Goal: Use online tool/utility: Utilize a website feature to perform a specific function

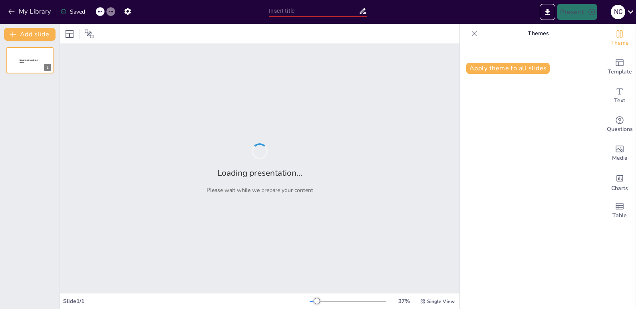
type input "Imported نسخه مصغرة 25- 8.pptx"
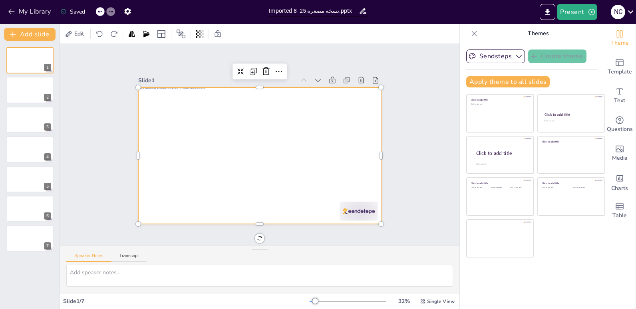
click at [270, 106] on div at bounding box center [259, 156] width 243 height 137
click at [258, 100] on div at bounding box center [257, 156] width 266 height 184
click at [258, 100] on div at bounding box center [259, 155] width 256 height 161
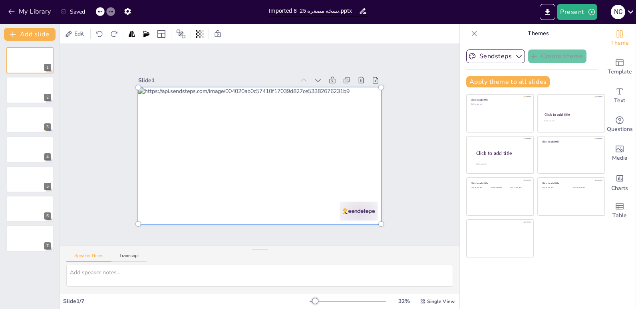
click at [257, 99] on div at bounding box center [257, 155] width 277 height 195
click at [257, 99] on div at bounding box center [260, 156] width 253 height 146
click at [291, 190] on div at bounding box center [260, 156] width 253 height 146
click at [130, 256] on button "Transcript" at bounding box center [130, 257] width 36 height 9
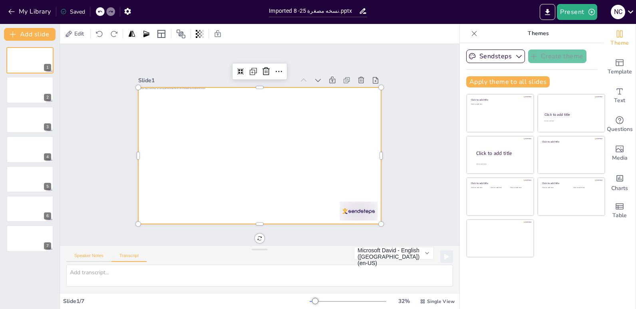
click at [99, 254] on button "Speaker Notes" at bounding box center [88, 257] width 45 height 9
click at [116, 275] on textarea at bounding box center [259, 276] width 387 height 22
type textarea "س"
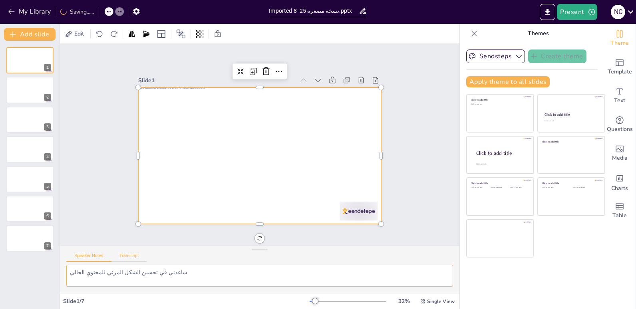
type textarea "ساعدني في تحسين الشكل المرئي للمحتوي الحالي"
click at [136, 260] on button "Transcript" at bounding box center [130, 257] width 36 height 9
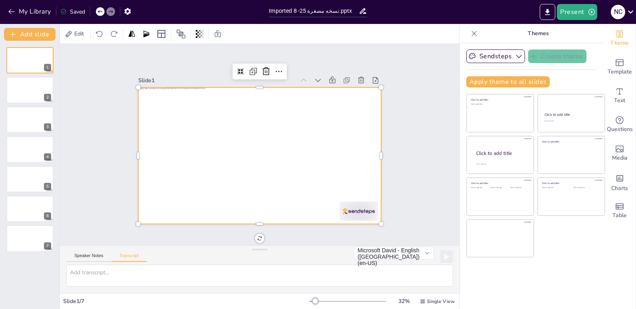
click at [74, 253] on div "Speaker Notes Transcript" at bounding box center [106, 257] width 80 height 10
click at [76, 255] on button "Speaker Notes" at bounding box center [88, 257] width 45 height 9
click at [124, 256] on button "Transcript" at bounding box center [130, 257] width 36 height 9
click at [96, 257] on button "Speaker Notes" at bounding box center [88, 257] width 45 height 9
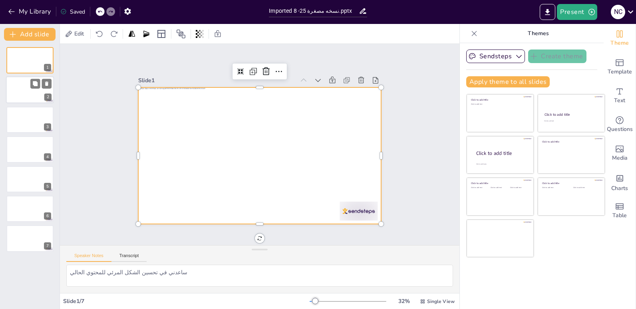
click at [46, 101] on div "2" at bounding box center [47, 97] width 7 height 7
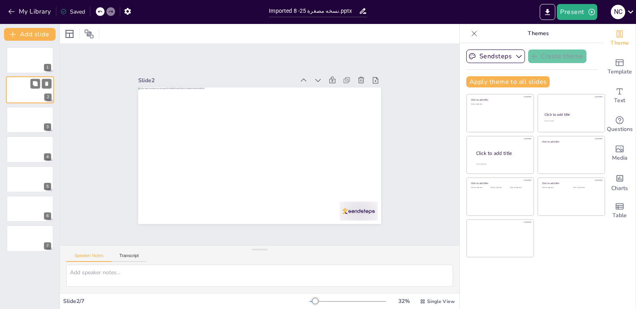
scroll to position [0, 0]
click at [32, 66] on div at bounding box center [30, 60] width 48 height 27
type textarea "ساعدني في تحسين الشكل المرئي للمحتوي الحالي"
click at [25, 83] on div at bounding box center [30, 90] width 48 height 27
click at [36, 136] on div "4" at bounding box center [30, 149] width 48 height 27
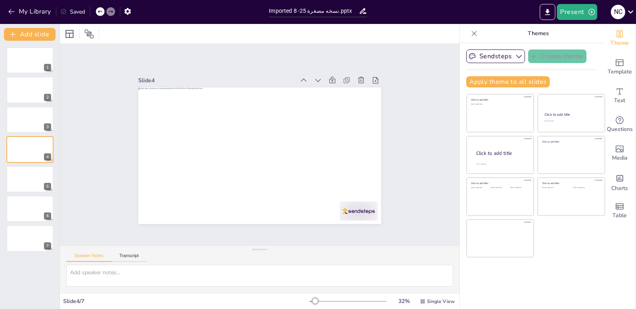
click at [82, 144] on div "Slide 1 Slide 2 Slide 3 Slide 4 Slide 5 Slide 6 Slide 7" at bounding box center [260, 144] width 400 height 201
click at [615, 31] on icon "Change the overall theme" at bounding box center [620, 34] width 10 height 10
click at [616, 38] on icon "Change the overall theme" at bounding box center [620, 34] width 10 height 10
click at [617, 36] on icon "Change the overall theme" at bounding box center [620, 33] width 6 height 7
click at [82, 255] on button "Speaker Notes" at bounding box center [88, 257] width 45 height 9
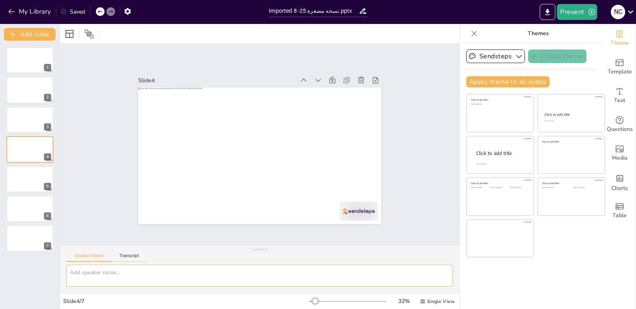
click at [97, 267] on textarea at bounding box center [259, 276] width 387 height 22
click at [100, 272] on textarea at bounding box center [259, 276] width 387 height 22
click at [22, 64] on div at bounding box center [30, 60] width 48 height 27
type textarea "ساعدني في تحسين الشكل المرئي للمحتوي الحالي"
drag, startPoint x: 183, startPoint y: 277, endPoint x: 13, endPoint y: 255, distance: 171.7
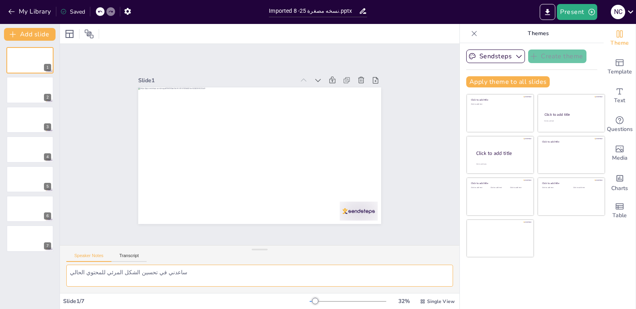
click at [13, 255] on div "Document fonts Popular fonts Lato Montserrat Open Sans Oswald Poppins Raleway R…" at bounding box center [318, 166] width 636 height 285
click at [510, 80] on button "Apply theme to all slides" at bounding box center [508, 81] width 84 height 11
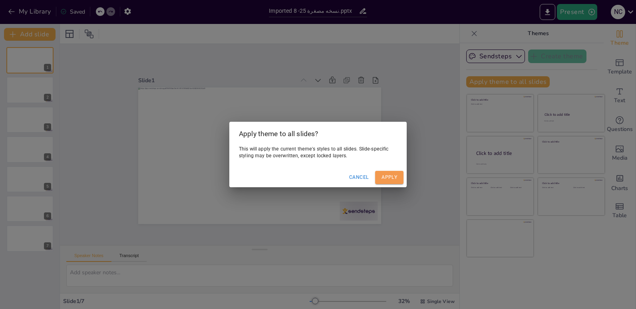
click at [391, 178] on button "Apply" at bounding box center [389, 177] width 28 height 13
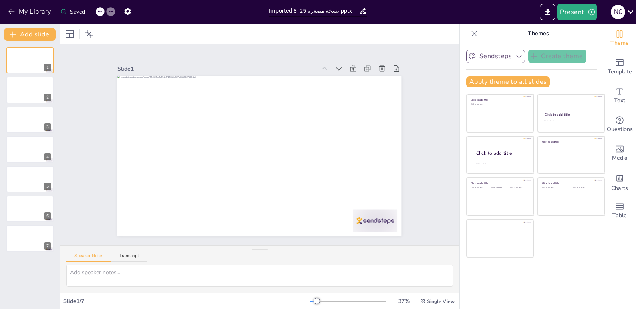
click at [514, 60] on button "Sendsteps" at bounding box center [495, 57] width 59 height 14
click at [615, 64] on icon "Add ready made slides" at bounding box center [620, 63] width 10 height 10
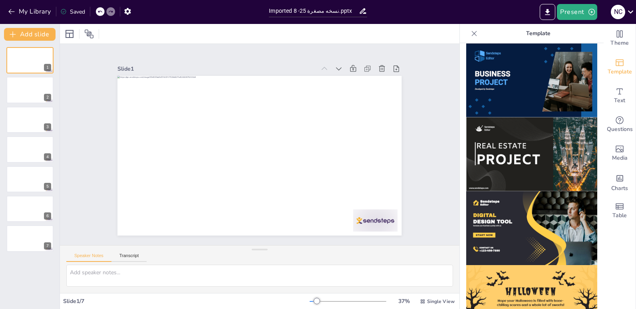
scroll to position [669, 0]
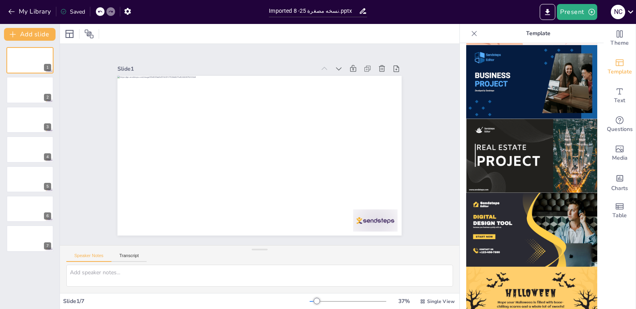
click at [534, 139] on img at bounding box center [531, 156] width 131 height 74
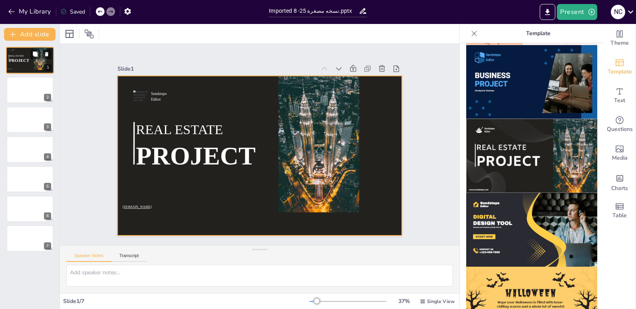
click at [30, 66] on div at bounding box center [30, 60] width 48 height 27
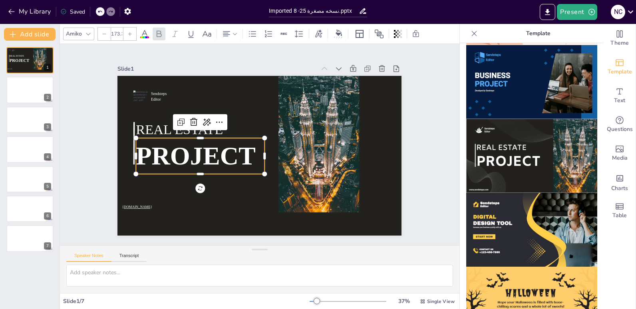
click at [151, 146] on span "PROJECT" at bounding box center [205, 111] width 108 height 102
type input "92.6"
click at [155, 127] on span "REAL ESTATE" at bounding box center [188, 106] width 88 height 42
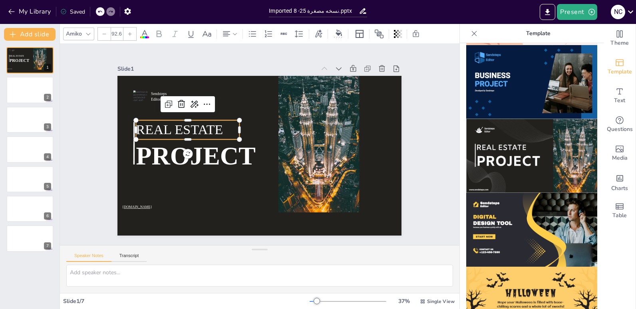
click at [155, 128] on span "REAL ESTATE" at bounding box center [181, 122] width 88 height 24
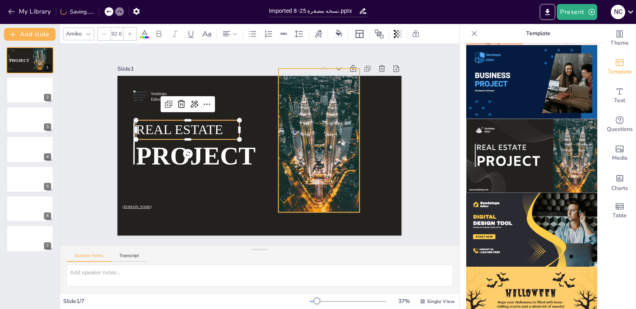
click at [348, 147] on div at bounding box center [318, 159] width 122 height 162
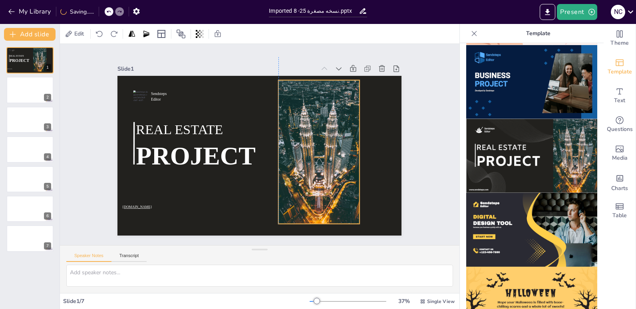
drag, startPoint x: 338, startPoint y: 145, endPoint x: 341, endPoint y: 157, distance: 12.0
click at [341, 157] on div at bounding box center [314, 170] width 122 height 162
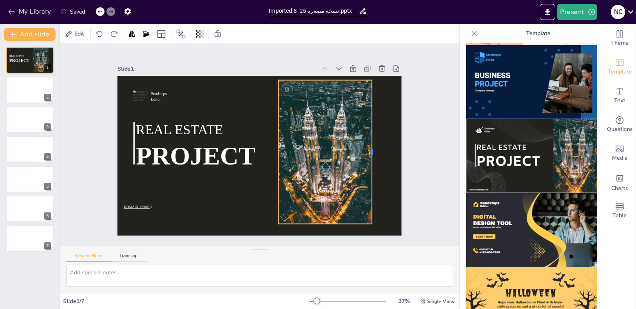
drag, startPoint x: 355, startPoint y: 148, endPoint x: 367, endPoint y: 149, distance: 12.4
click at [367, 149] on div at bounding box center [371, 176] width 36 height 142
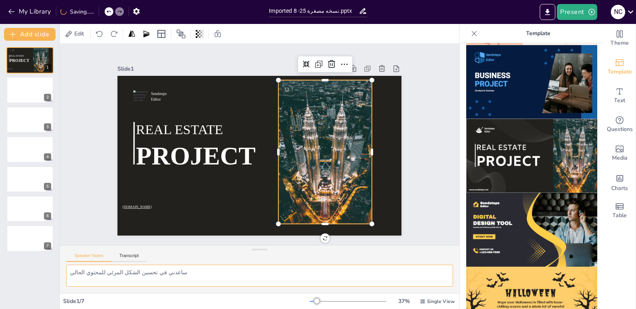
type textarea "ساعدني في تحسين الشكل المرئي للمحتوي الحالي"
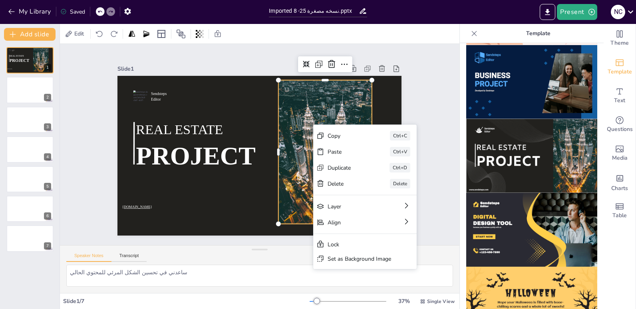
click at [313, 110] on div at bounding box center [301, 197] width 170 height 175
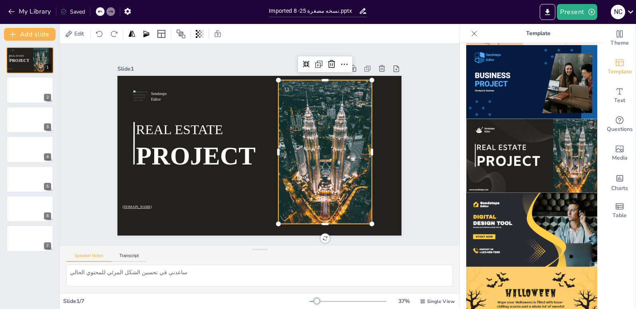
click at [313, 109] on div at bounding box center [321, 169] width 123 height 167
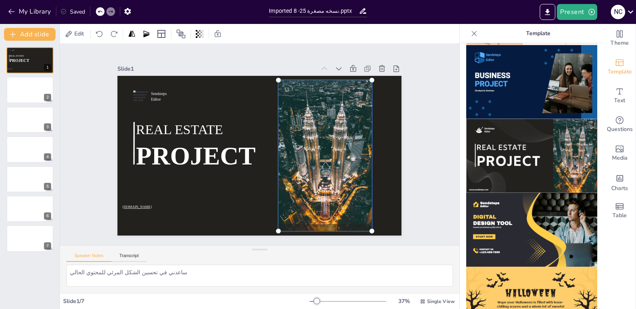
click at [312, 86] on div at bounding box center [318, 175] width 147 height 185
click at [311, 87] on div at bounding box center [318, 175] width 147 height 185
click at [193, 126] on span "REAL ESTATE" at bounding box center [184, 113] width 88 height 33
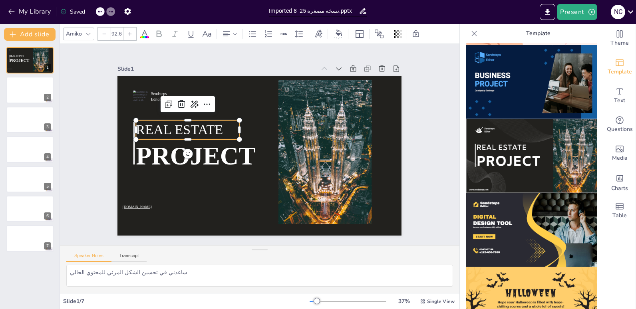
click at [193, 126] on span "REAL ESTATE" at bounding box center [184, 113] width 88 height 33
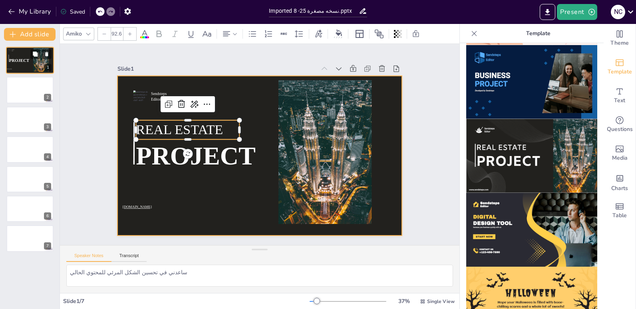
click at [23, 68] on div at bounding box center [30, 60] width 48 height 27
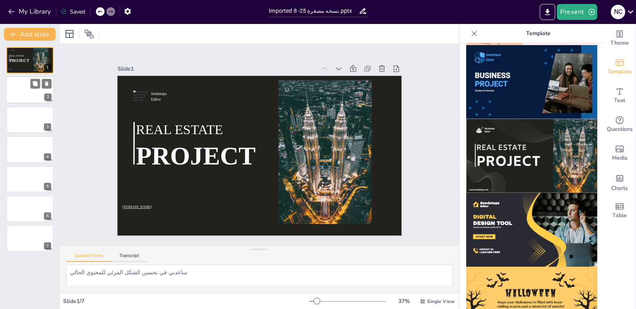
click at [47, 92] on div at bounding box center [30, 90] width 48 height 27
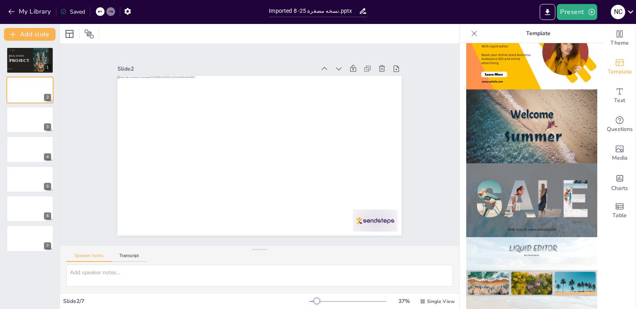
scroll to position [389, 0]
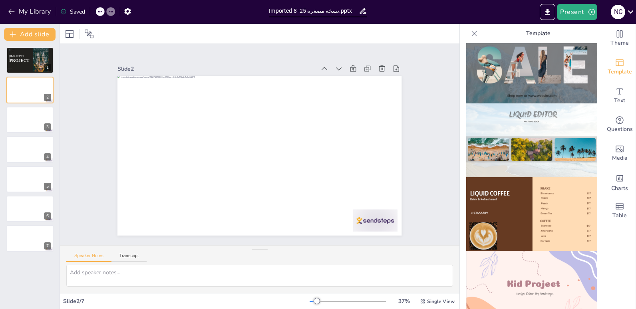
type textarea "ساعدني في تحسين الشكل المرئي للمحتوي الحالي"
drag, startPoint x: 33, startPoint y: 65, endPoint x: 88, endPoint y: 55, distance: 55.6
click at [95, 56] on div "Slide 1 Sendsteps Editor REAL ESTATE PROJECT [DOMAIN_NAME] Slide 2 Slide 3 Slid…" at bounding box center [259, 145] width 329 height 182
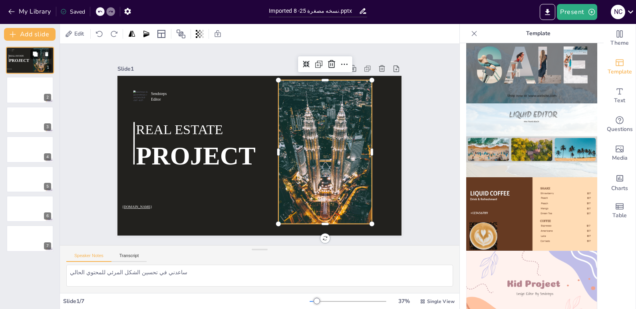
click at [35, 54] on icon at bounding box center [35, 54] width 5 height 5
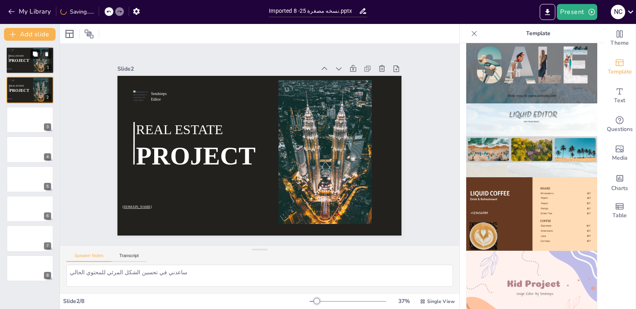
click at [35, 54] on icon at bounding box center [35, 54] width 5 height 5
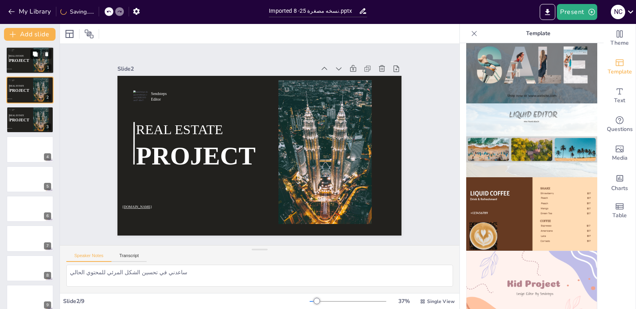
click at [35, 54] on icon at bounding box center [35, 54] width 5 height 5
click at [8, 12] on icon "button" at bounding box center [12, 12] width 8 height 8
